Goal: Task Accomplishment & Management: Use online tool/utility

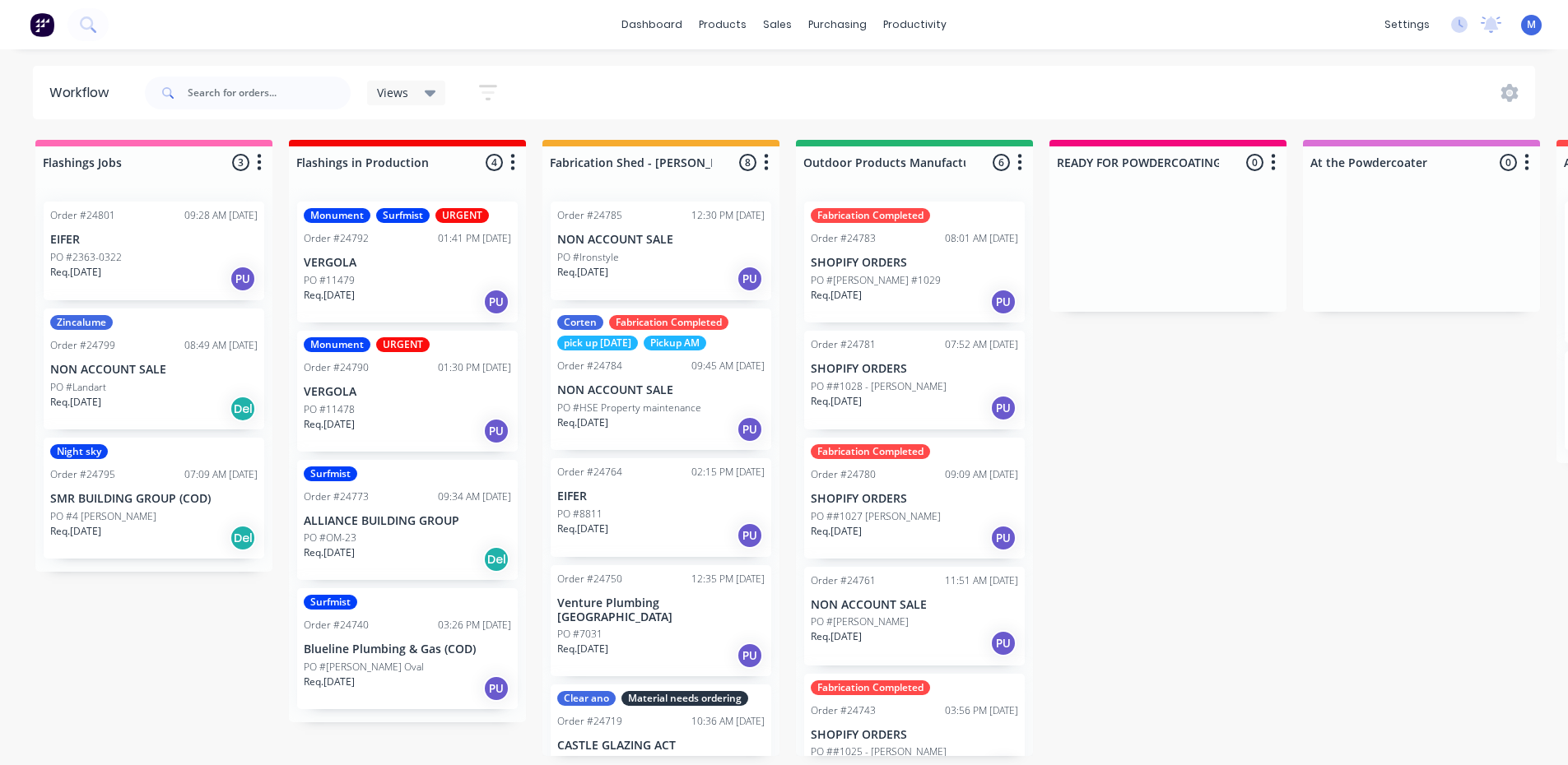
click at [346, 410] on p "PO #11478" at bounding box center [328, 409] width 51 height 15
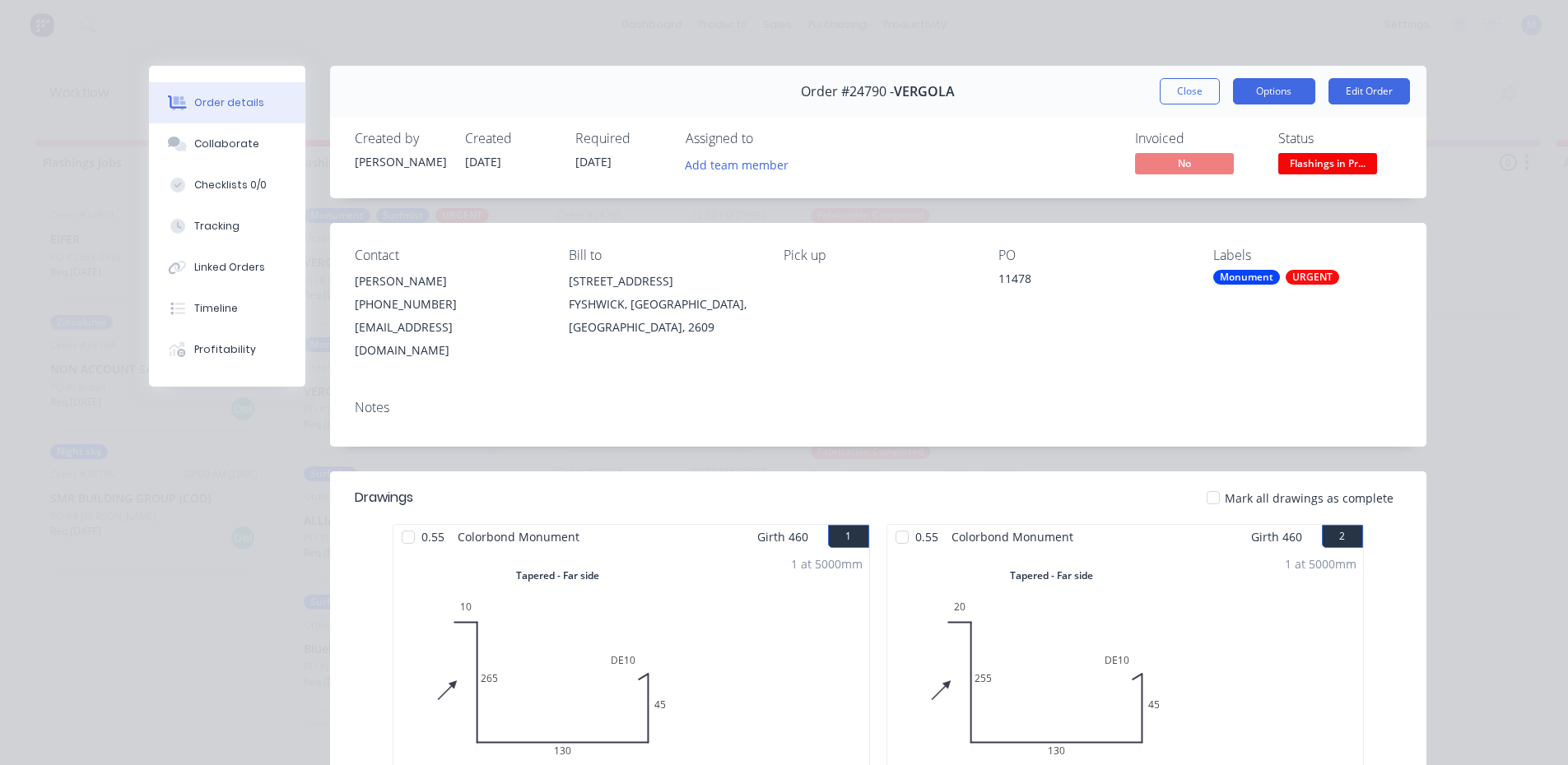
click at [1265, 93] on button "Options" at bounding box center [1273, 92] width 82 height 27
click at [1338, 159] on span "Flashings in Pr..." at bounding box center [1327, 163] width 99 height 20
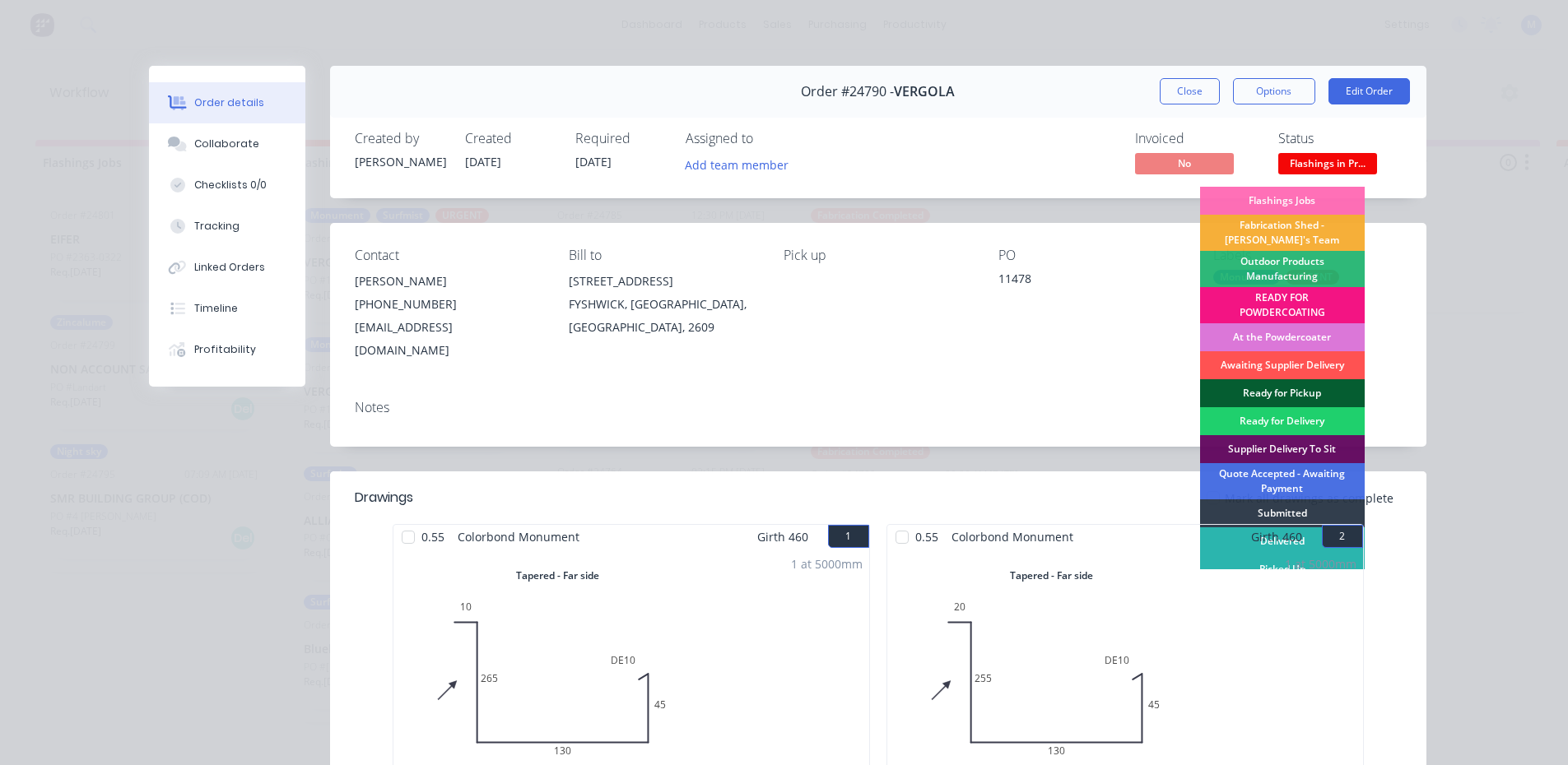
click at [1301, 384] on div "Ready for Pickup" at bounding box center [1281, 392] width 165 height 28
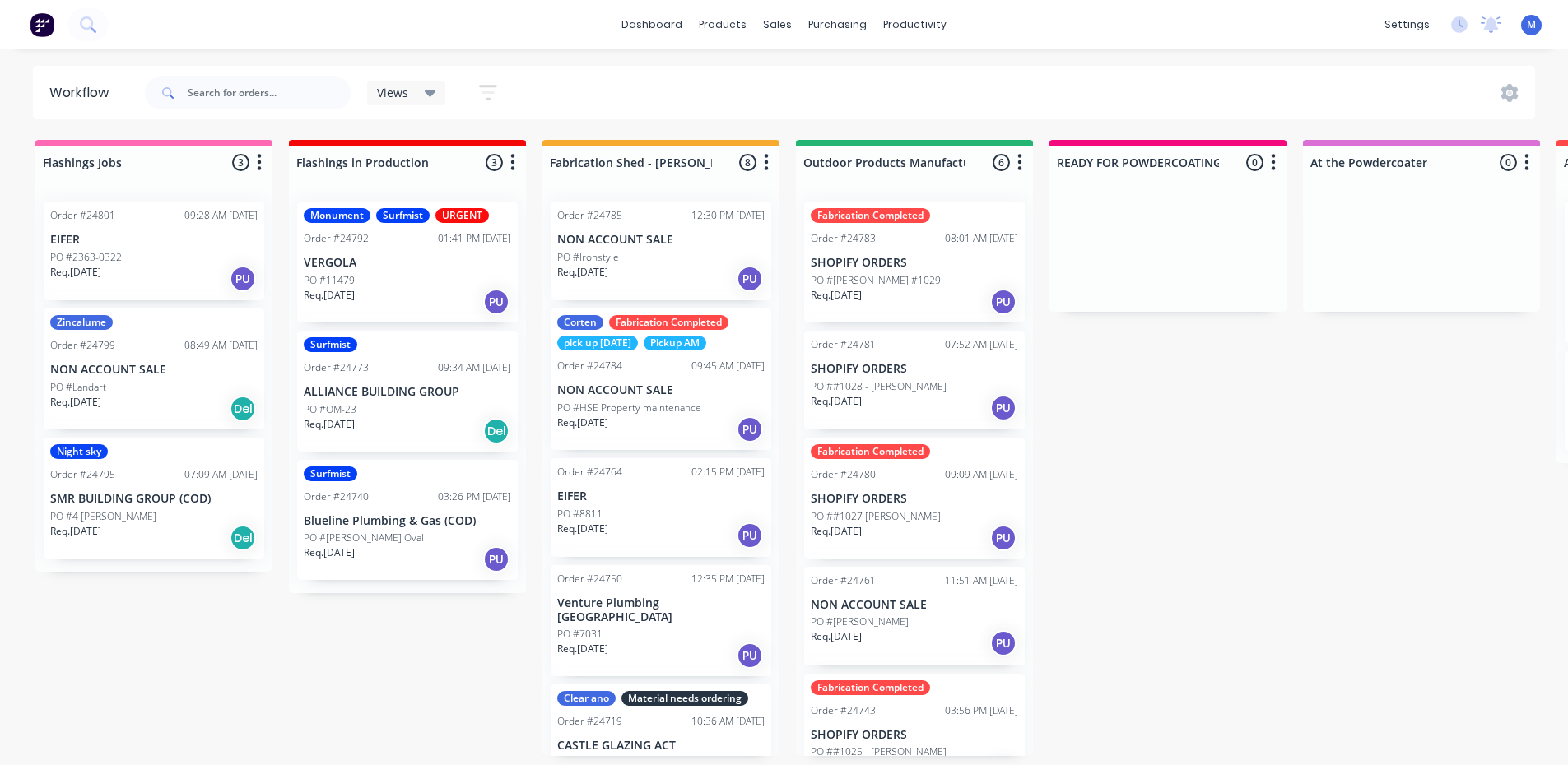
click at [419, 278] on div "PO #11479" at bounding box center [407, 280] width 207 height 15
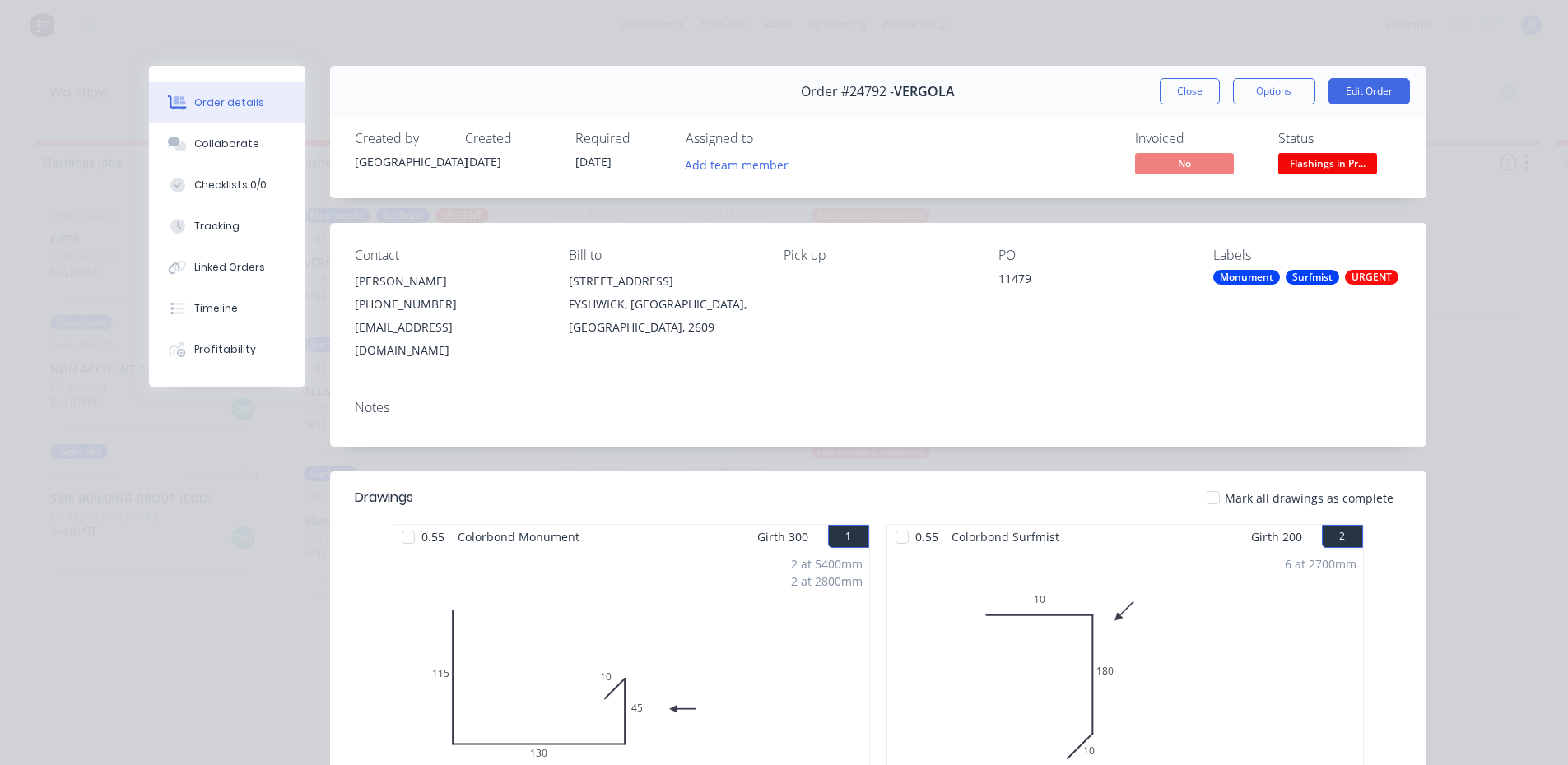
click at [1298, 168] on span "Flashings in Pr..." at bounding box center [1327, 163] width 99 height 20
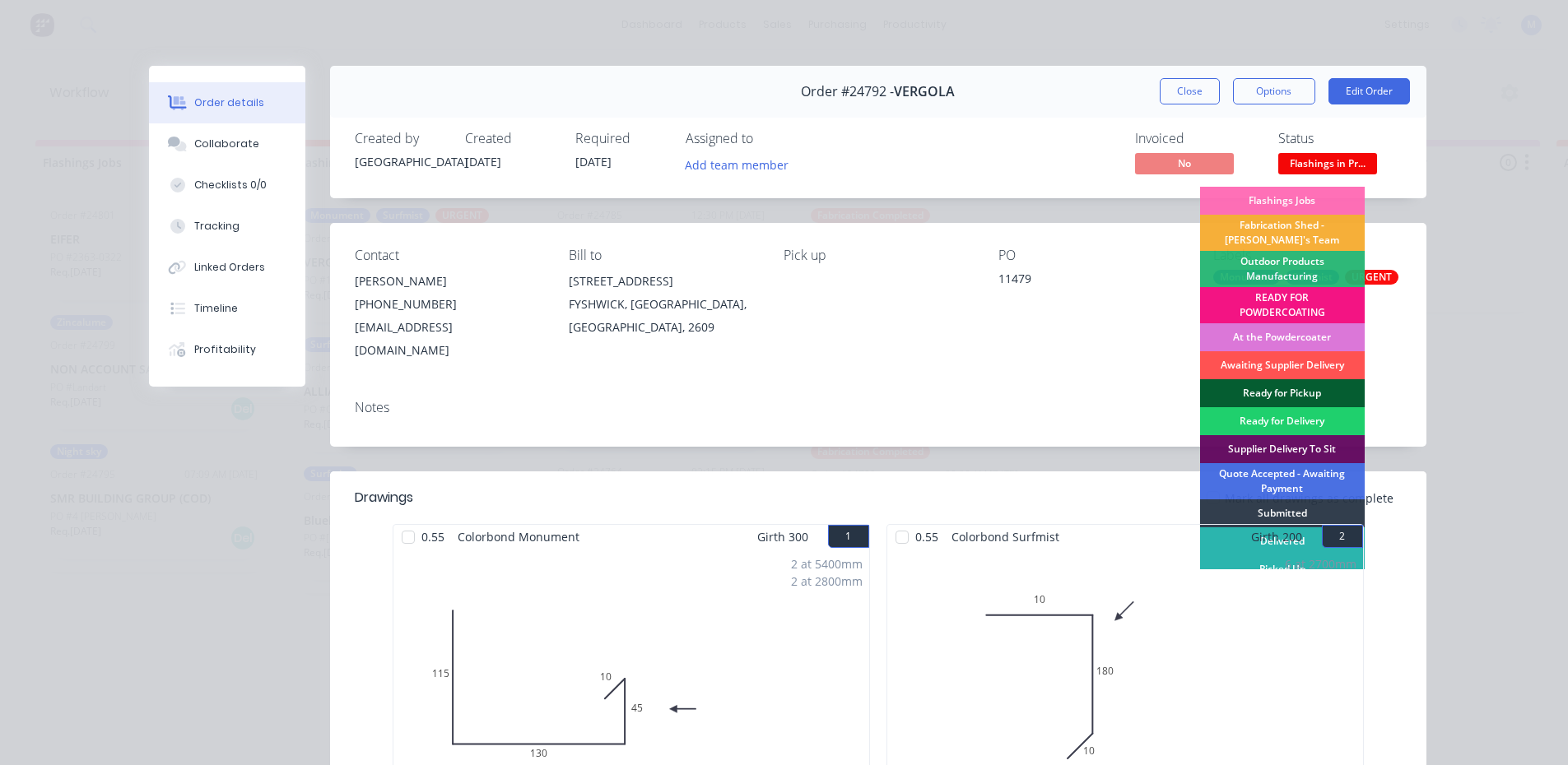
click at [1296, 386] on div "Ready for Pickup" at bounding box center [1281, 392] width 165 height 28
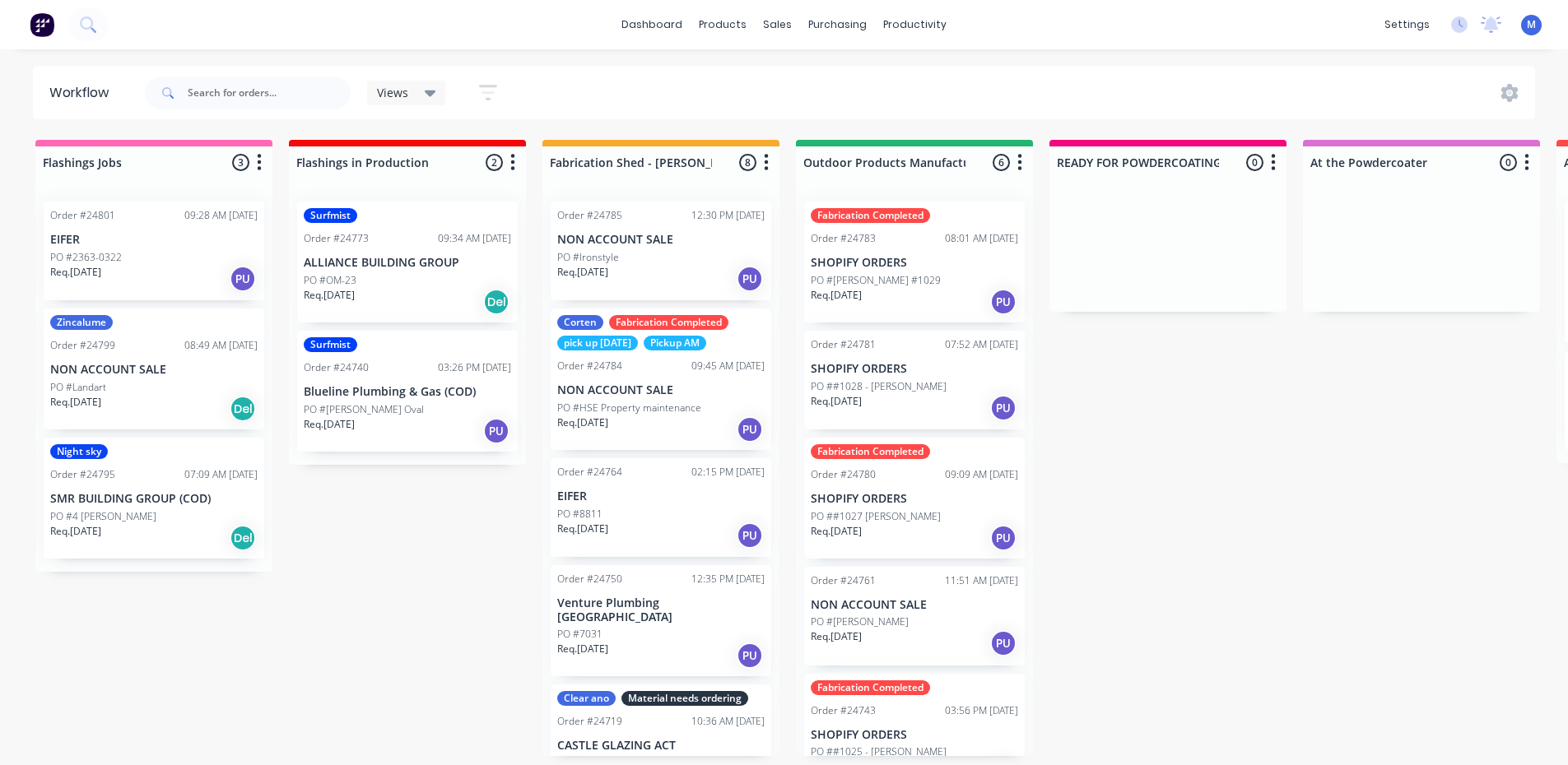
click at [182, 531] on div "Req. [DATE] Del" at bounding box center [153, 537] width 207 height 28
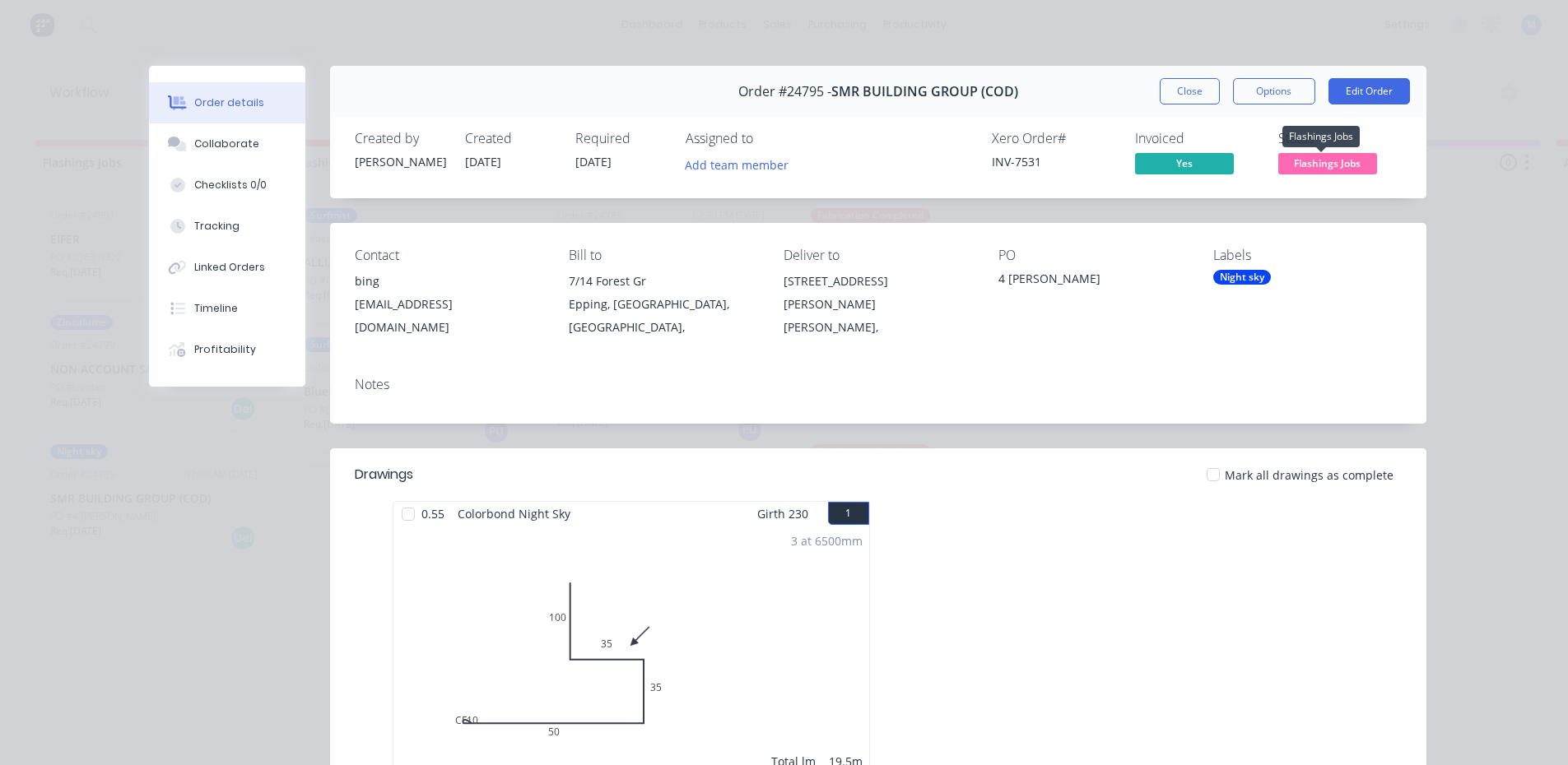
click at [1317, 165] on span "Flashings Jobs" at bounding box center [1327, 163] width 99 height 20
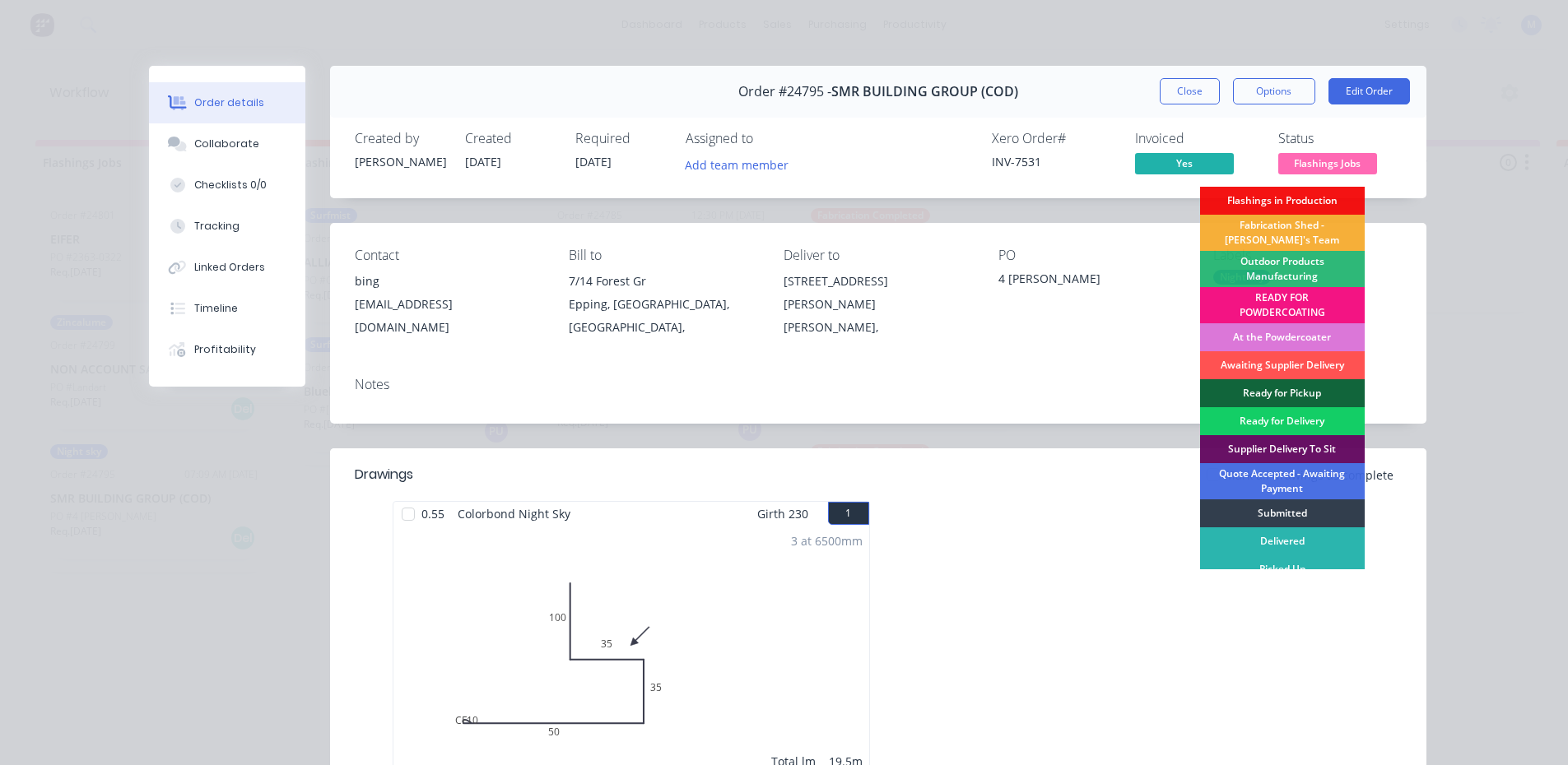
click at [1286, 421] on div "Ready for Delivery" at bounding box center [1281, 421] width 165 height 28
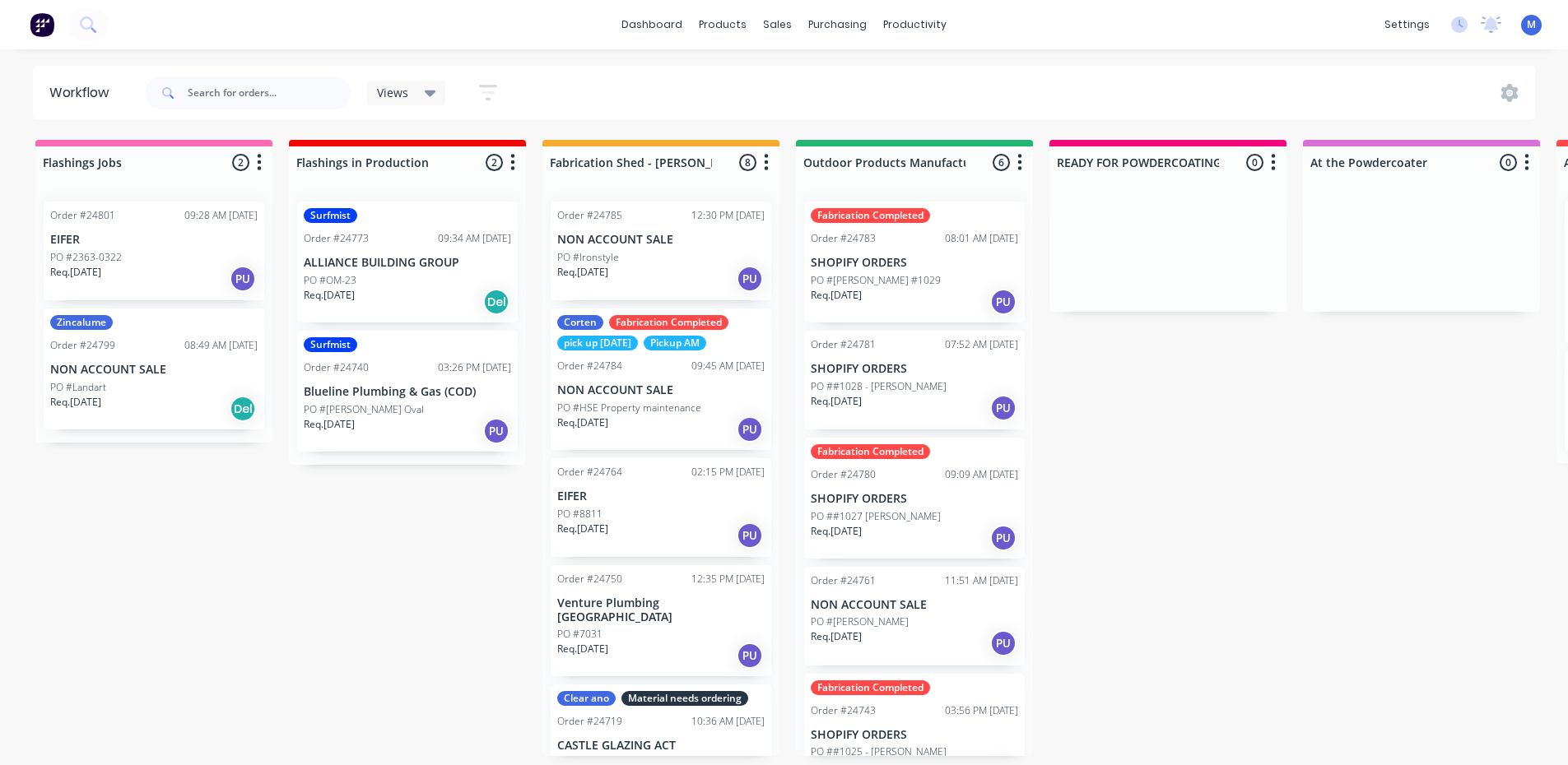
click at [144, 260] on div "PO #2363-0322" at bounding box center [153, 257] width 207 height 15
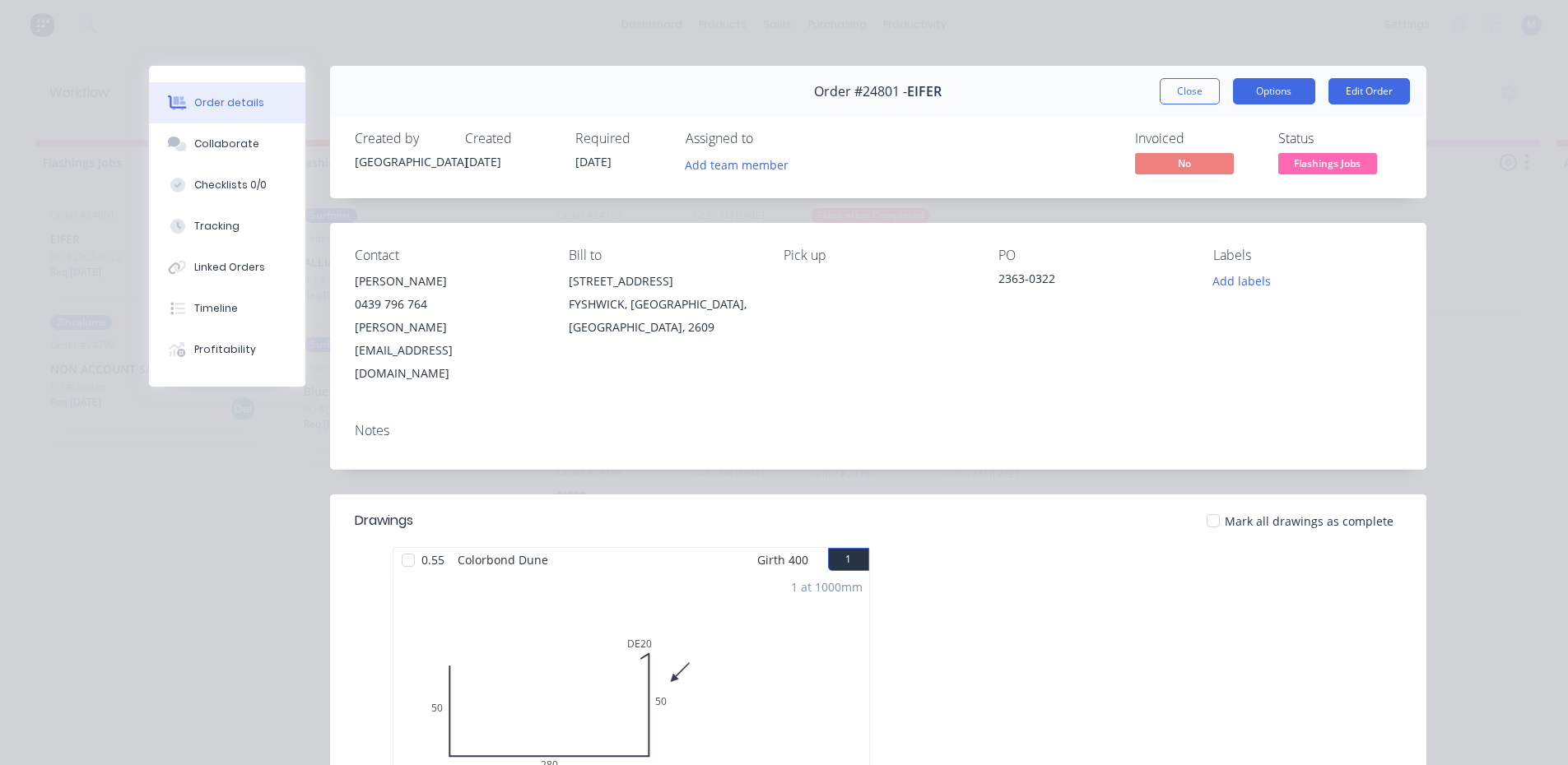
click at [1272, 93] on button "Options" at bounding box center [1273, 92] width 82 height 27
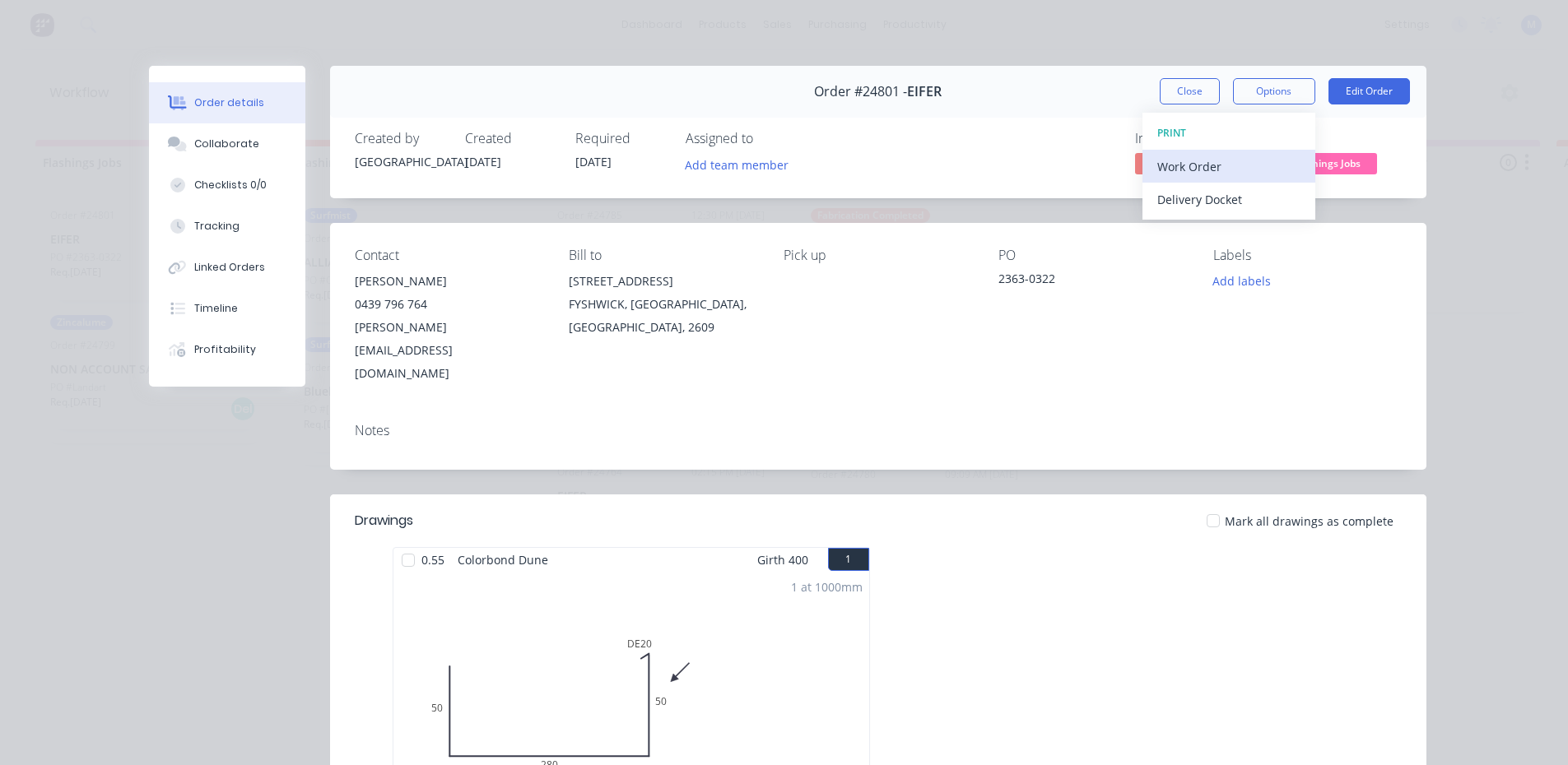
click at [1215, 167] on div "Work Order" at bounding box center [1228, 166] width 143 height 24
click at [1216, 197] on div "Standard" at bounding box center [1228, 199] width 143 height 24
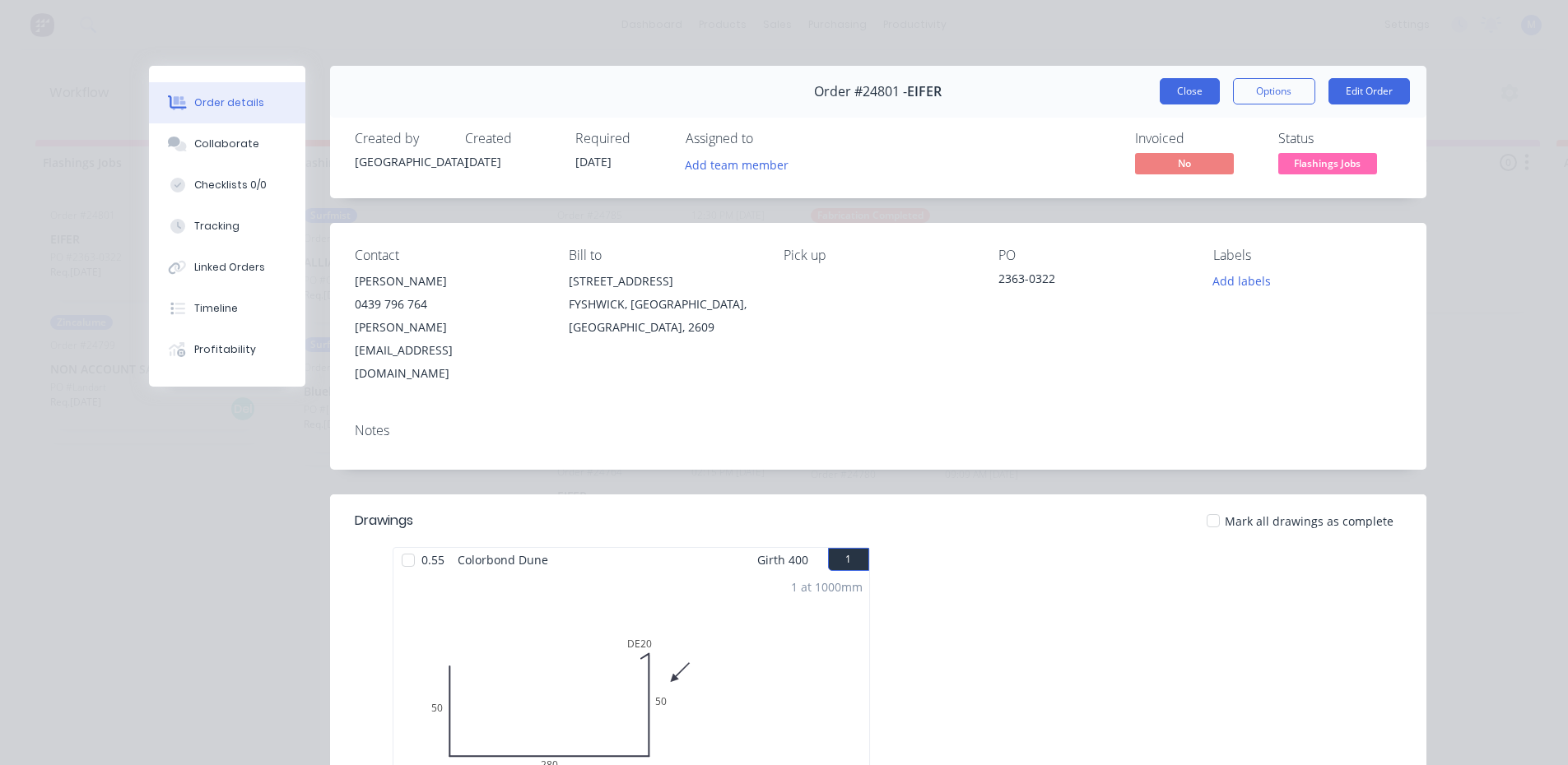
click at [1178, 87] on button "Close" at bounding box center [1190, 92] width 61 height 27
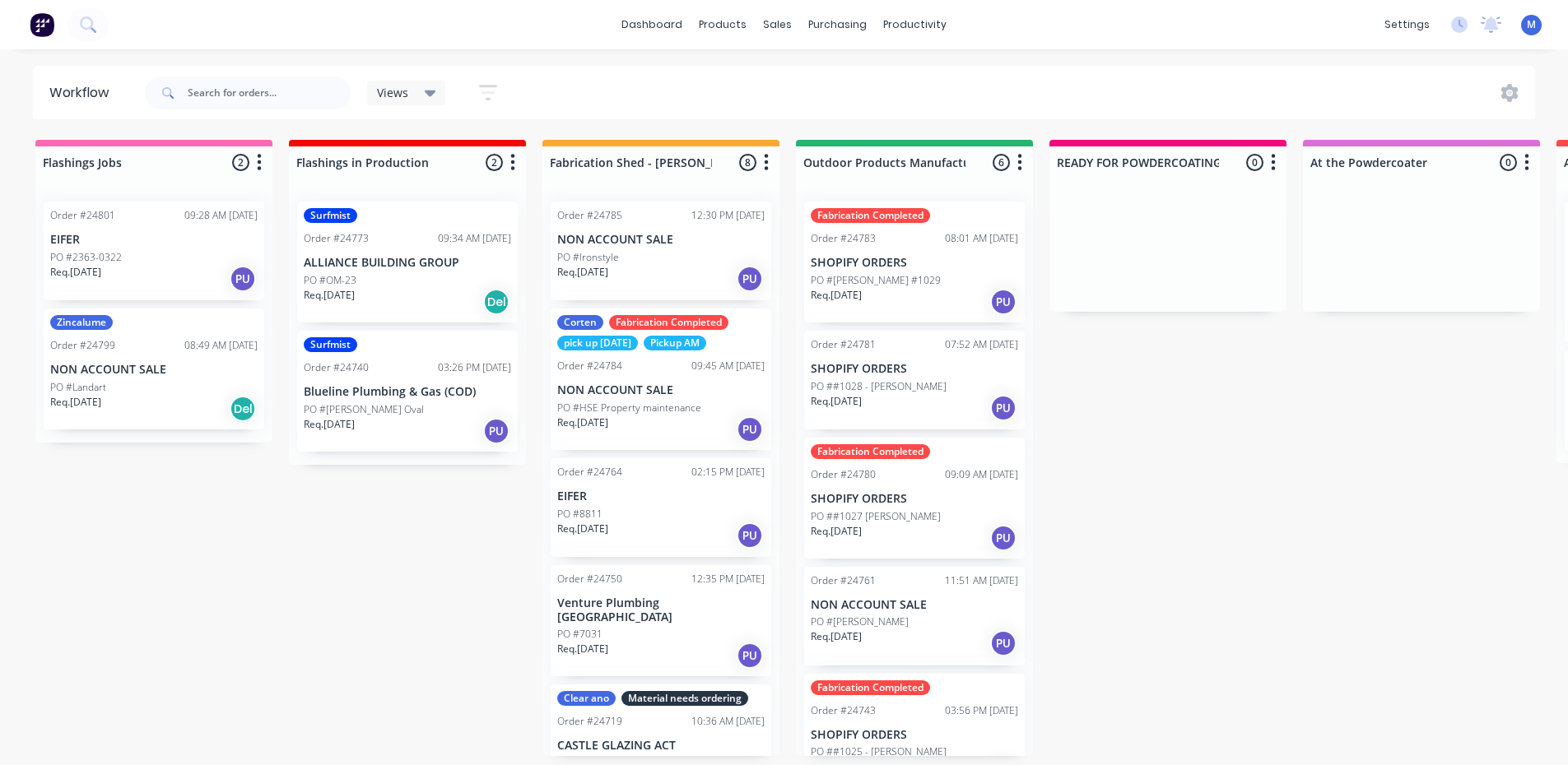
click at [158, 272] on div "Req. [DATE] PU" at bounding box center [153, 278] width 207 height 28
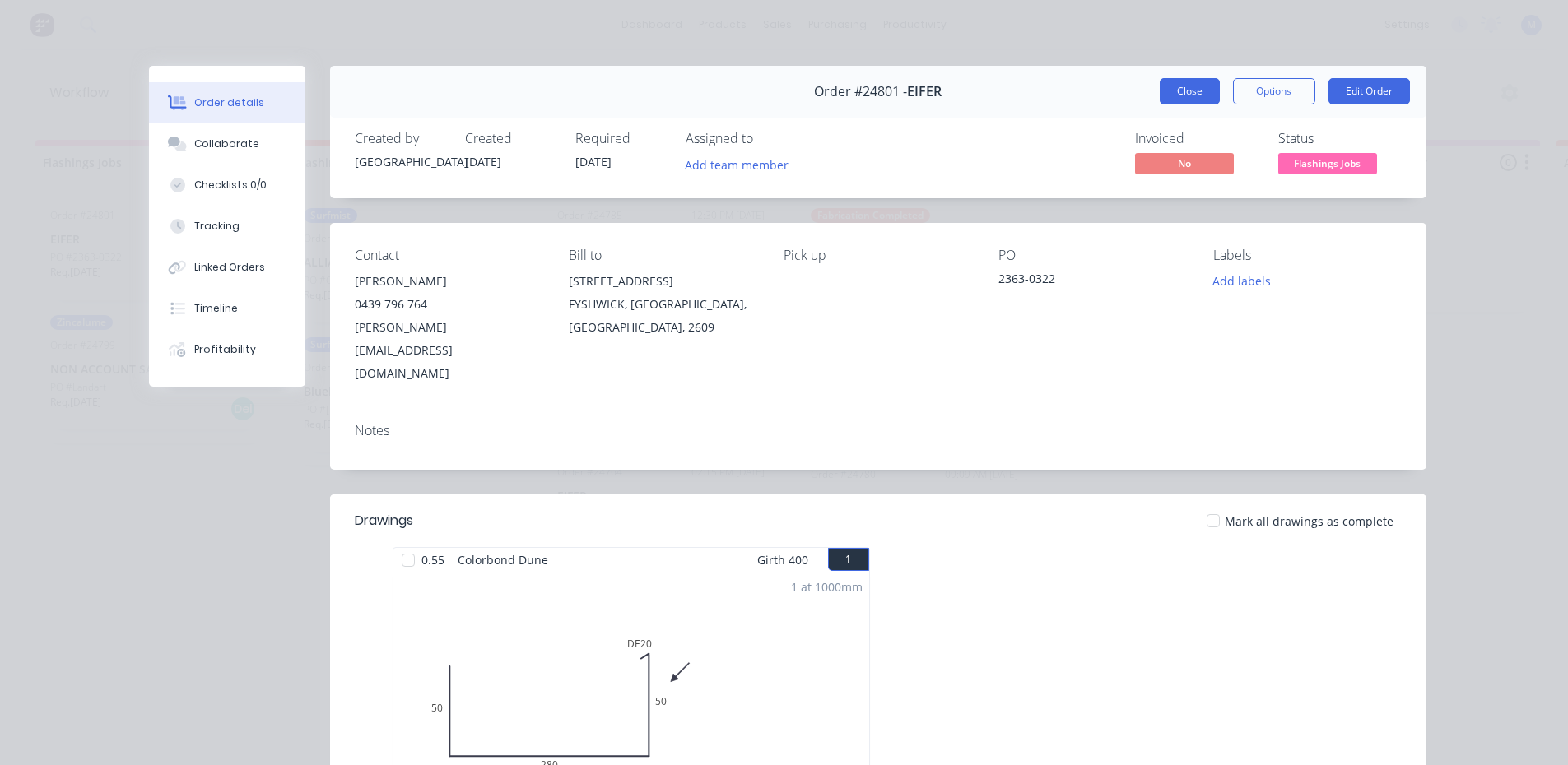
click at [1169, 91] on button "Close" at bounding box center [1190, 92] width 61 height 27
